Goal: Information Seeking & Learning: Find specific fact

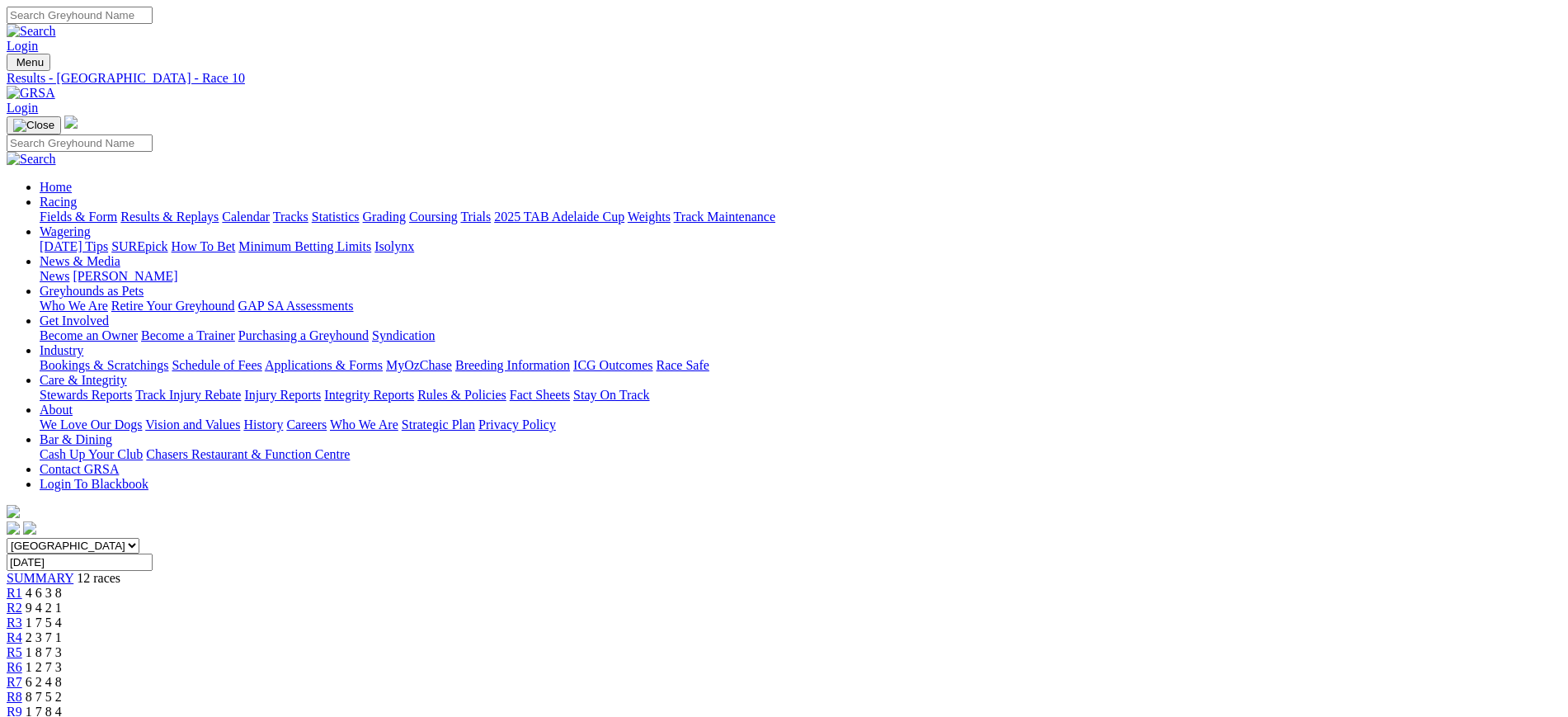
click at [62, 690] on span "8 7 5 2" at bounding box center [44, 697] width 37 height 14
click at [22, 675] on span "R7" at bounding box center [15, 682] width 16 height 14
click at [62, 660] on span "1 2 7 3" at bounding box center [44, 667] width 37 height 14
click at [68, 716] on span "3 1 5 6" at bounding box center [51, 727] width 37 height 14
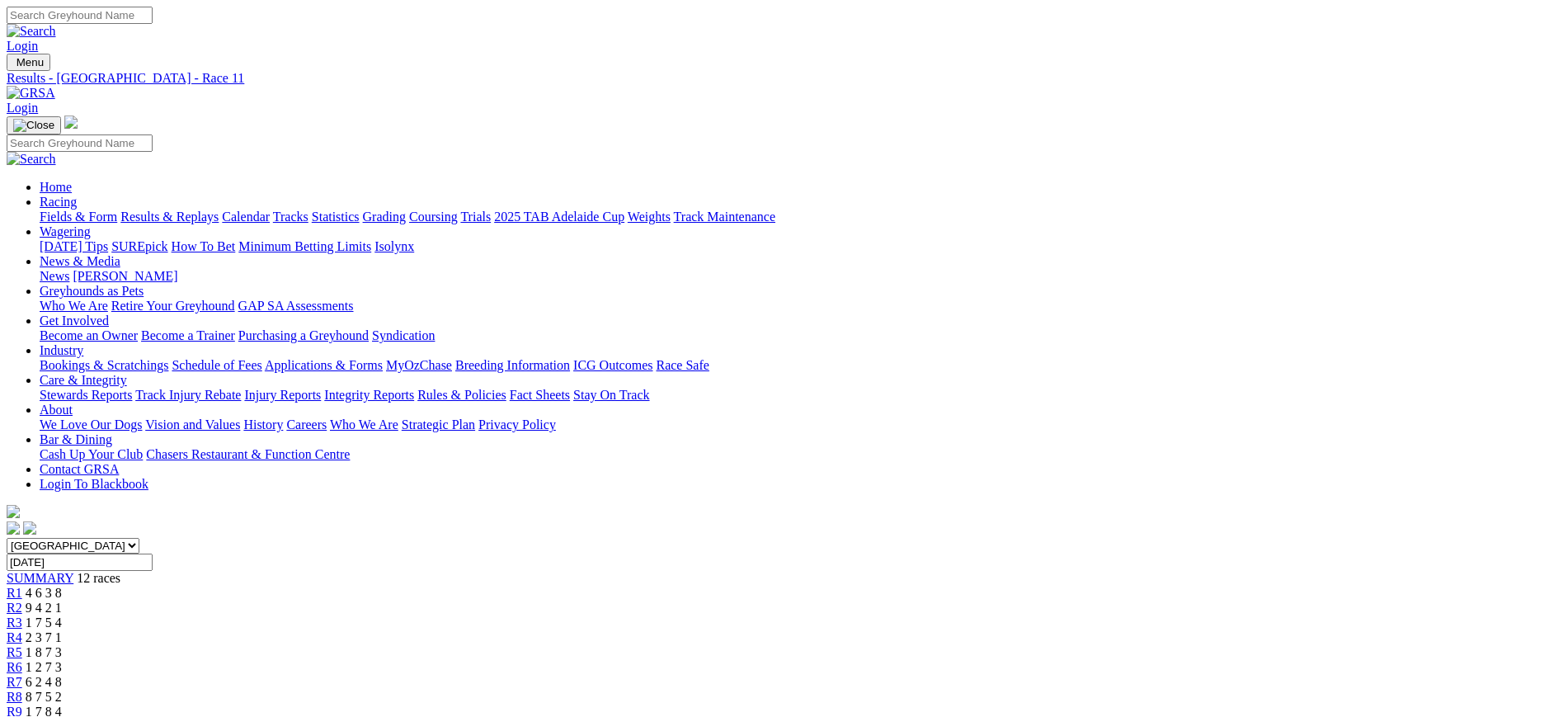
drag, startPoint x: 1518, startPoint y: 189, endPoint x: 1559, endPoint y: 247, distance: 71.0
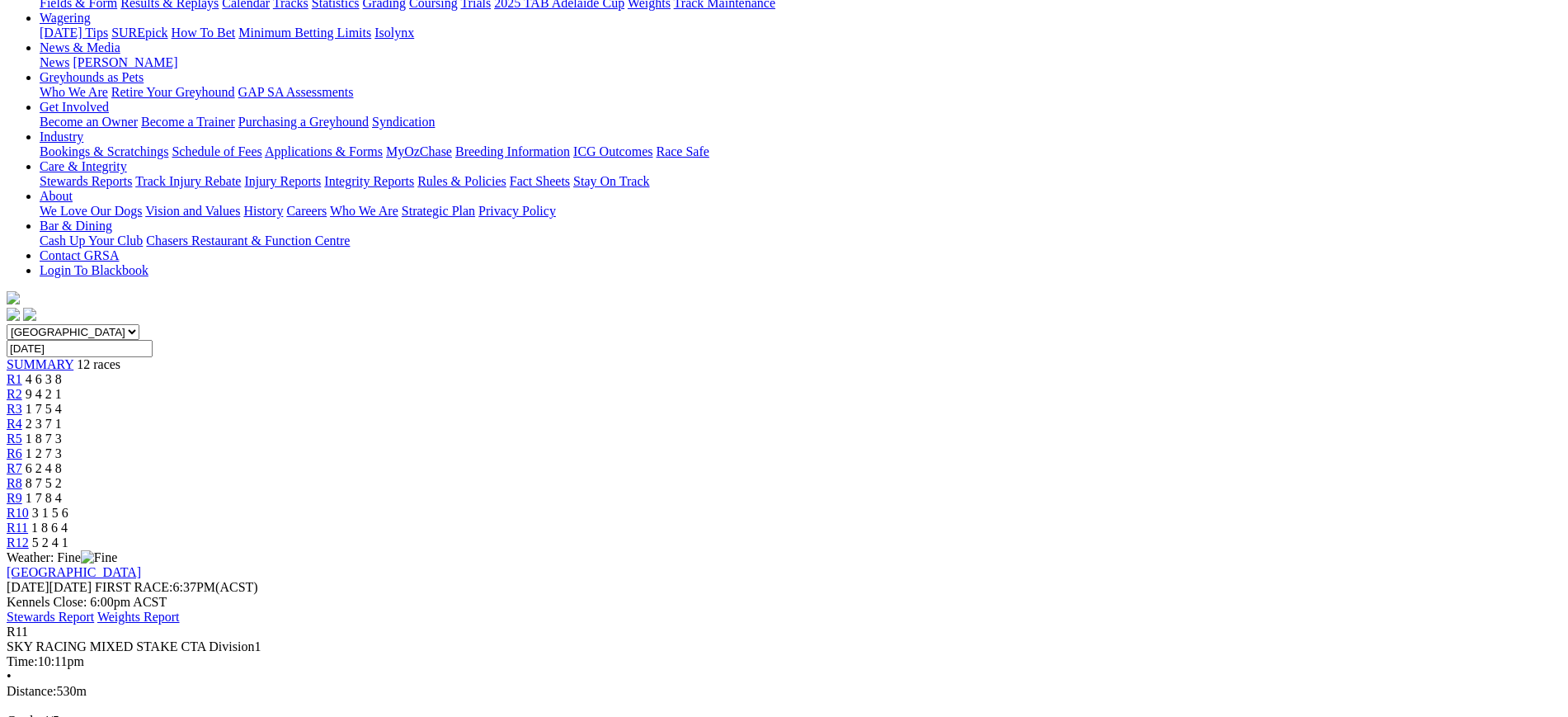
scroll to position [218, 0]
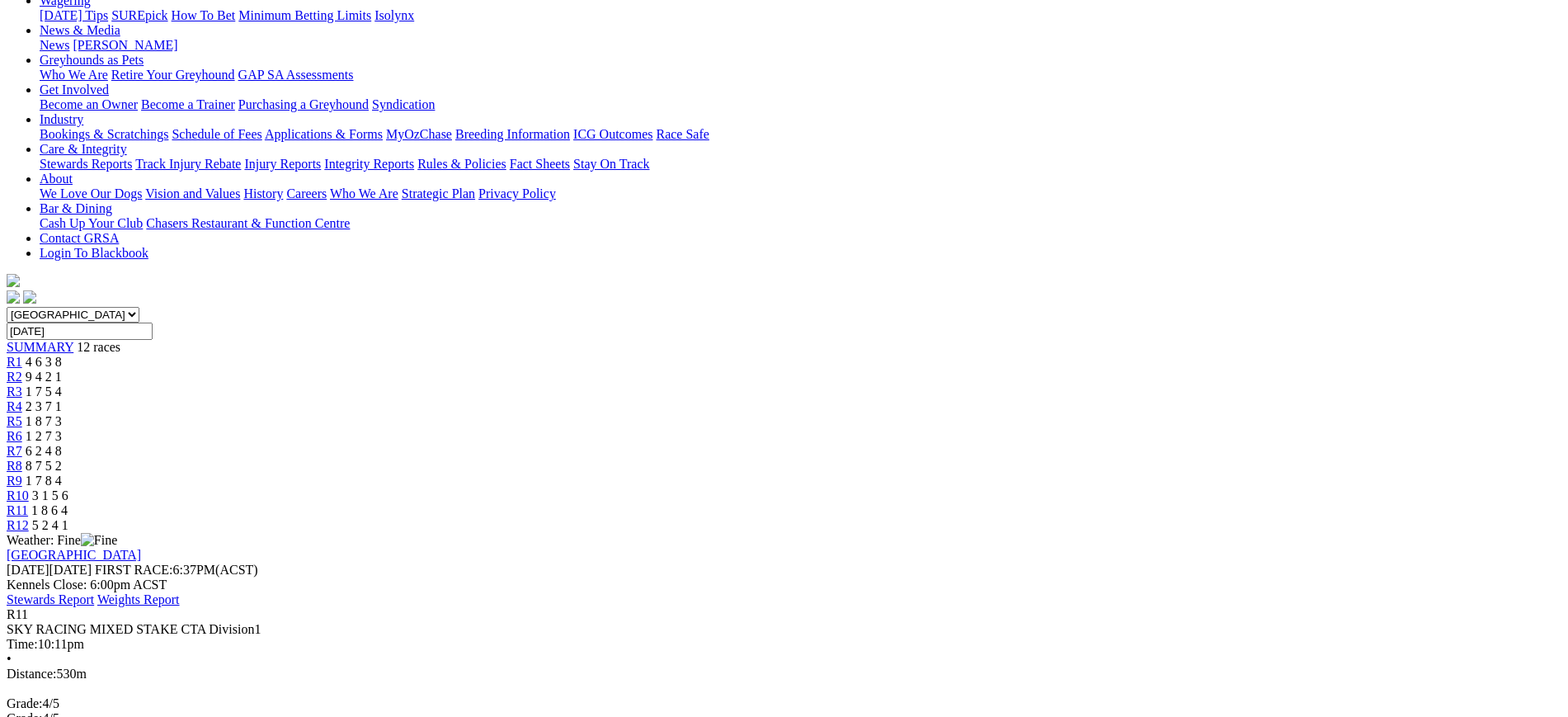
scroll to position [247, 0]
